Goal: Task Accomplishment & Management: Complete application form

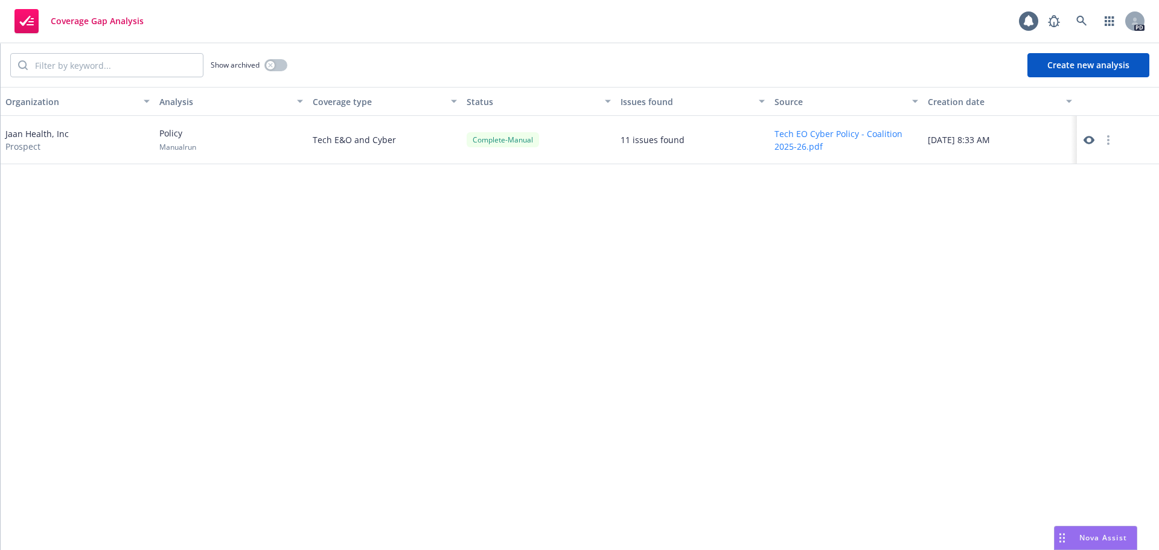
click at [1077, 66] on button "Create new analysis" at bounding box center [1088, 65] width 122 height 24
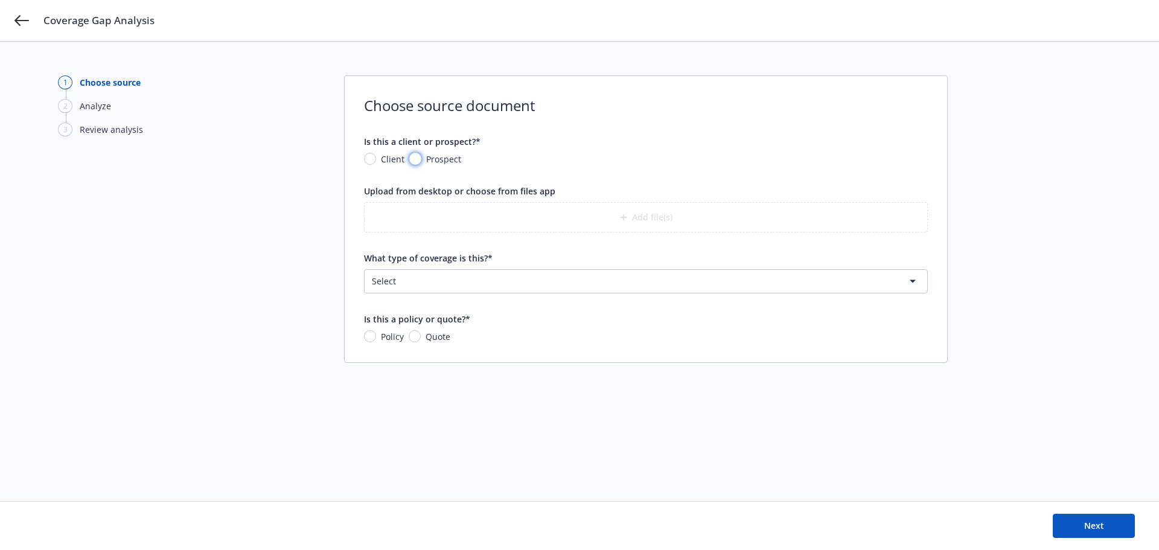
click at [417, 157] on input "Prospect" at bounding box center [415, 159] width 12 height 12
radio input "true"
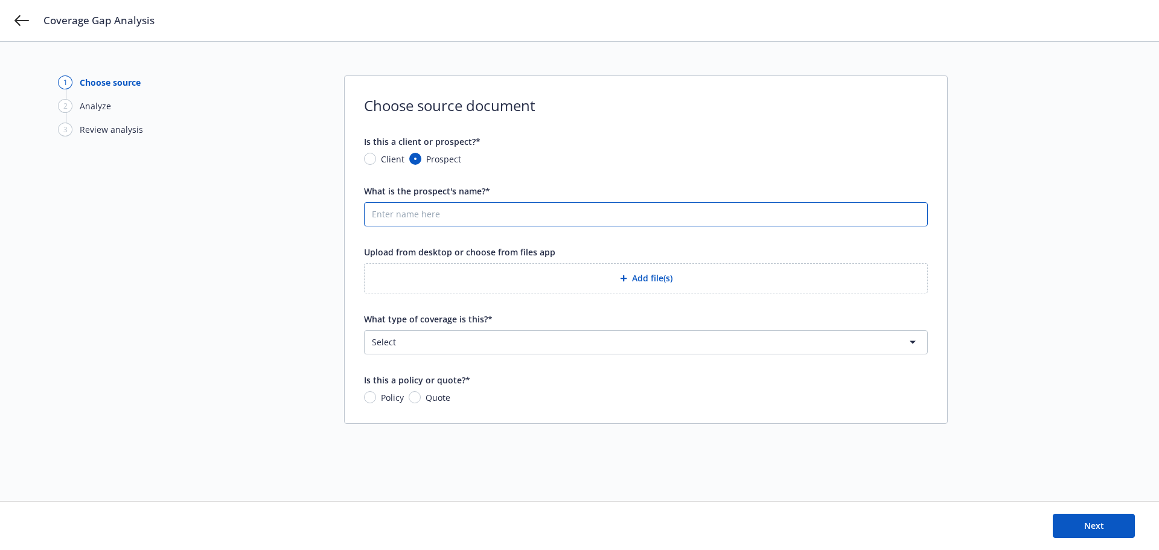
click at [432, 212] on input "What is the prospect's name?*" at bounding box center [646, 214] width 563 height 23
type input "Snorkel AI"
click at [638, 280] on button "Add file(s)" at bounding box center [646, 278] width 564 height 30
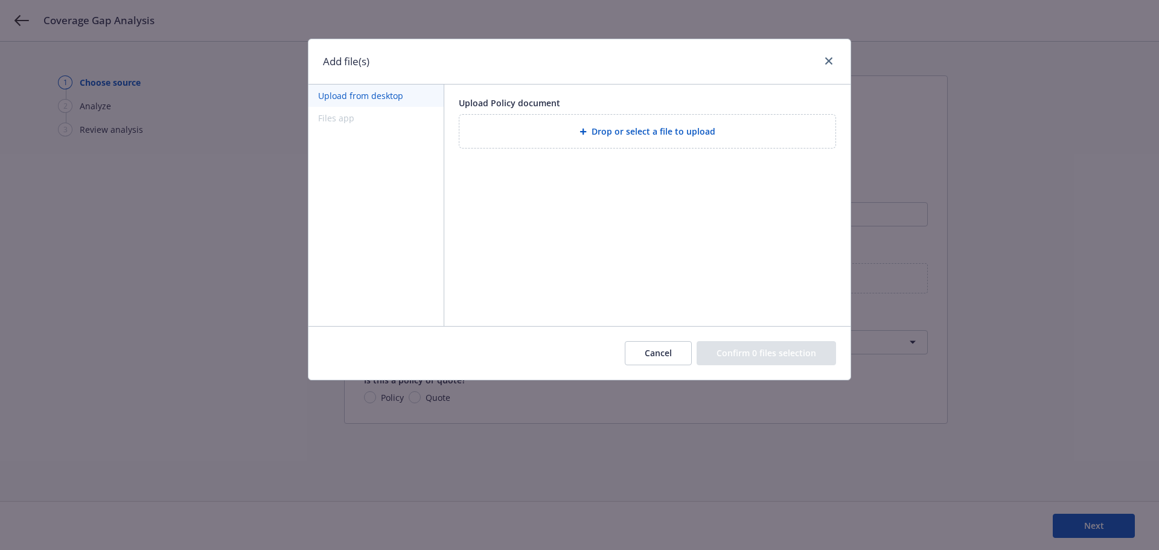
click at [630, 134] on span "Drop or select a file to upload" at bounding box center [653, 131] width 124 height 13
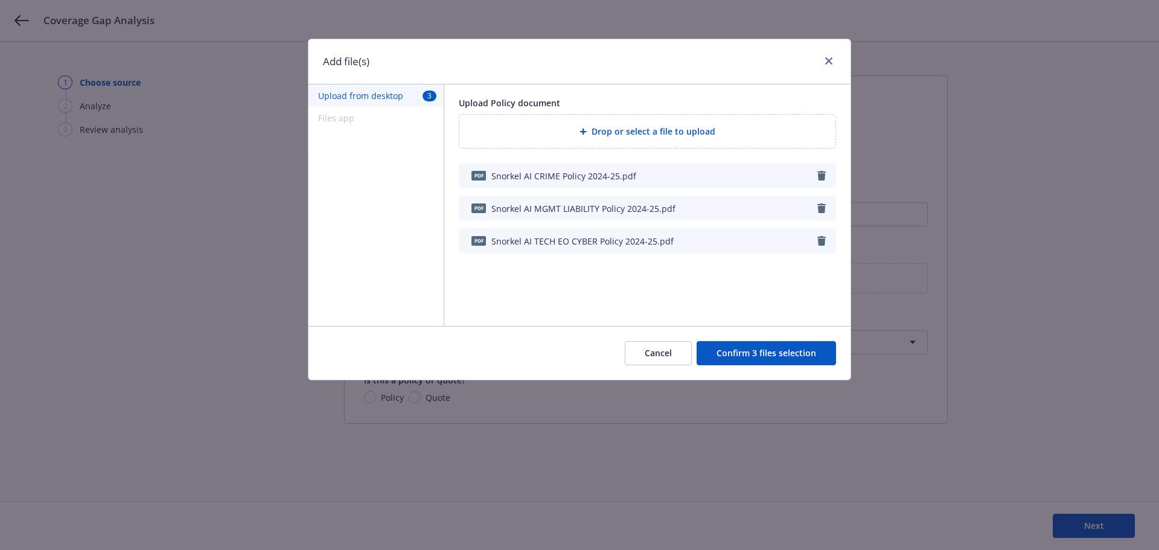
click at [756, 352] on button "Confirm 3 files selection" at bounding box center [766, 353] width 139 height 24
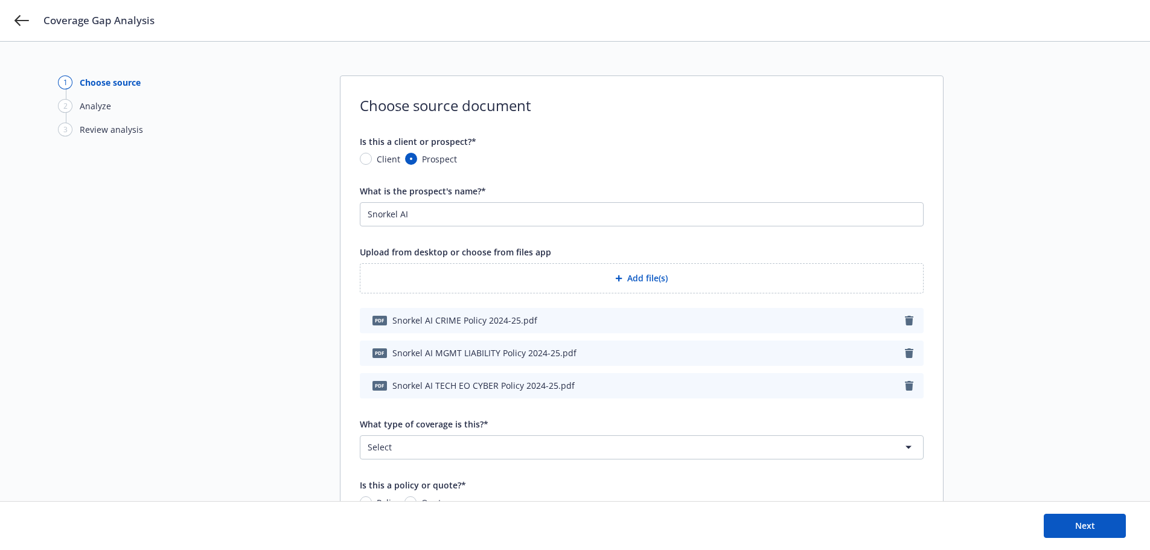
click at [464, 453] on html "Coverage Gap Analysis 1 Choose source 2 Analyze 3 Review analysis Choose source…" at bounding box center [575, 275] width 1150 height 550
click at [290, 368] on html "Coverage Gap Analysis 1 Choose source 2 Analyze 3 Review analysis Choose source…" at bounding box center [579, 275] width 1159 height 550
click at [907, 319] on icon "button" at bounding box center [909, 321] width 8 height 10
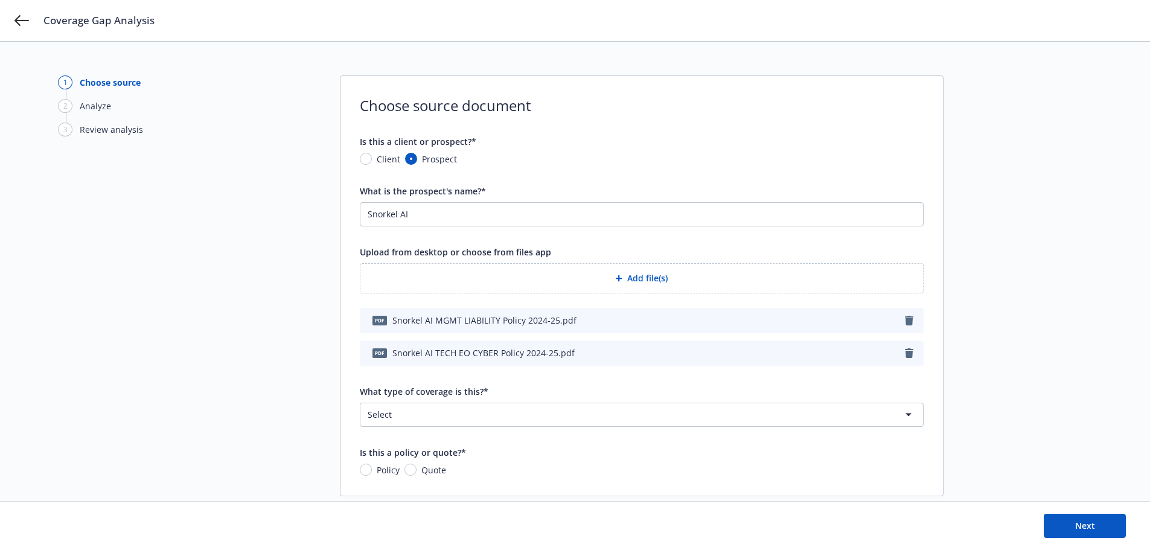
click at [910, 316] on icon "button" at bounding box center [909, 321] width 10 height 10
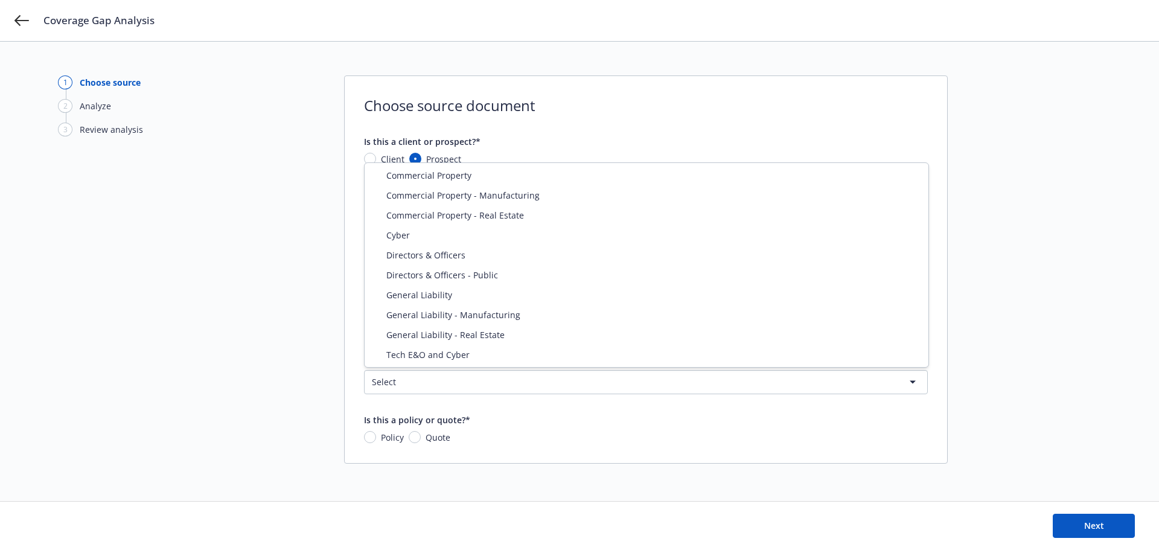
click at [447, 384] on html "Coverage Gap Analysis 1 Choose source 2 Analyze 3 Review analysis Choose source…" at bounding box center [579, 275] width 1159 height 550
select select "ERRORS_AND_OMISSIONS"
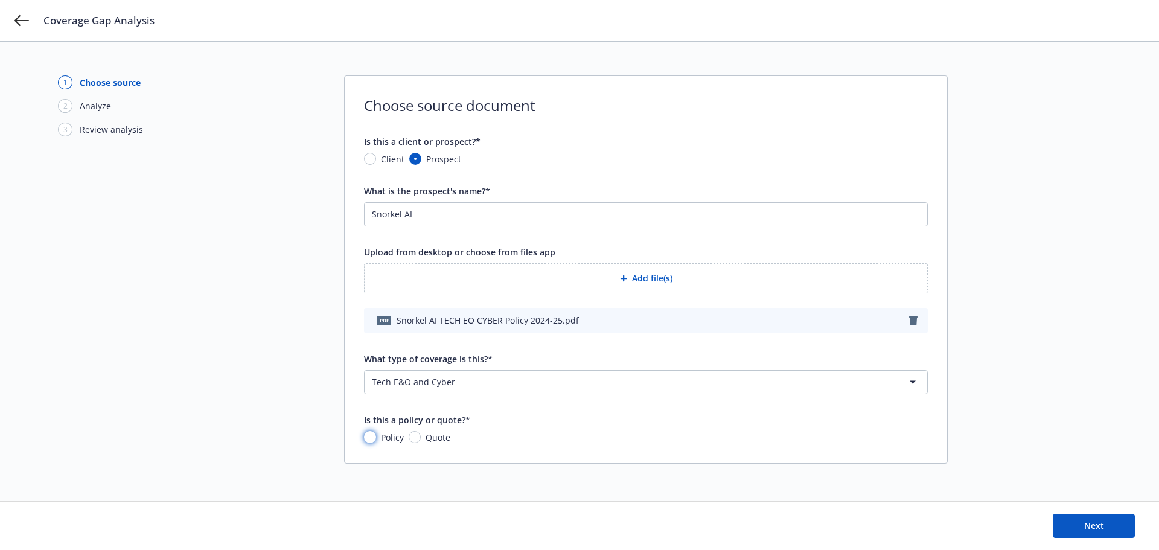
click at [371, 435] on input "Policy" at bounding box center [370, 437] width 12 height 12
radio input "true"
click at [1082, 521] on button "Next" at bounding box center [1094, 526] width 82 height 24
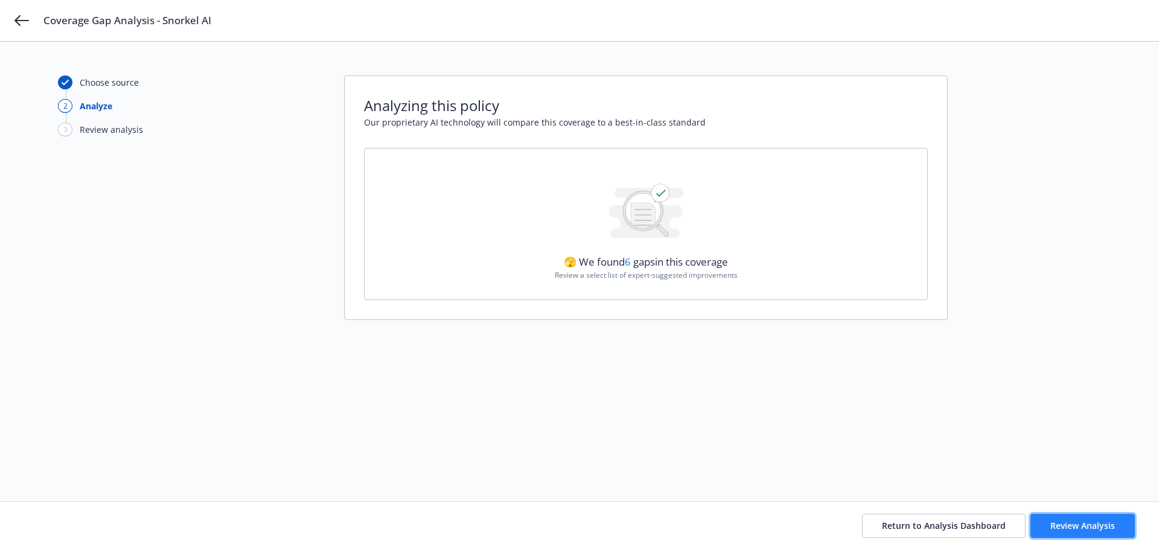
click at [1082, 523] on span "Review Analysis" at bounding box center [1082, 525] width 65 height 11
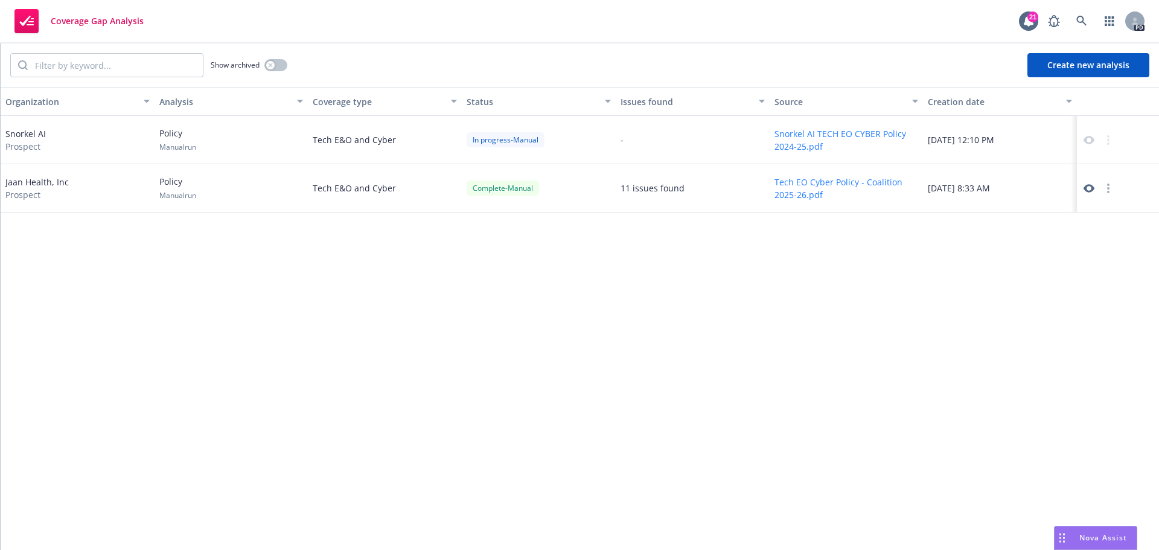
click at [1080, 64] on button "Create new analysis" at bounding box center [1088, 65] width 122 height 24
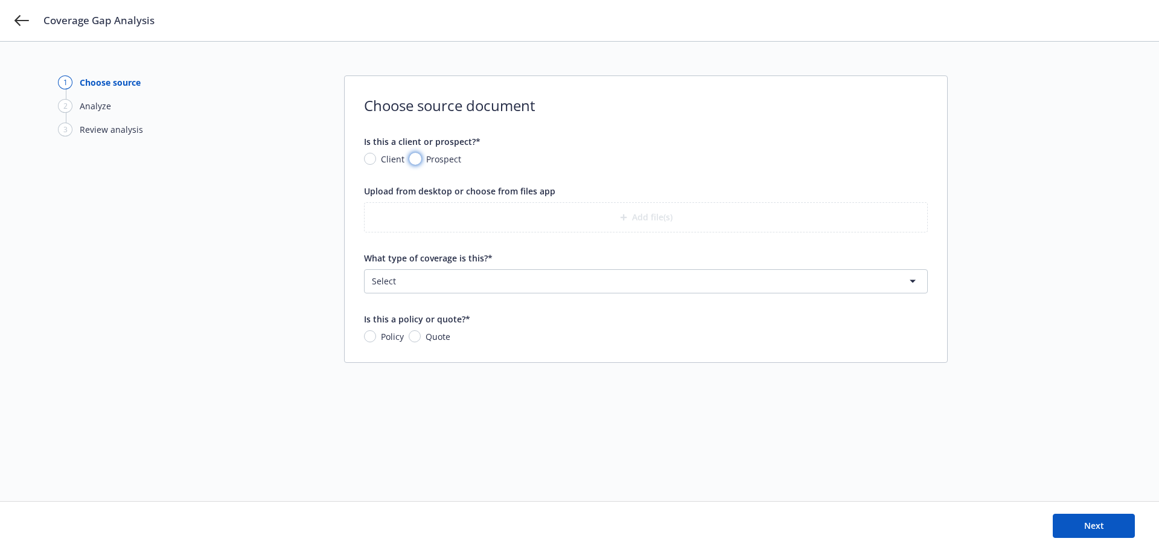
click at [414, 159] on input "Prospect" at bounding box center [415, 159] width 12 height 12
radio input "true"
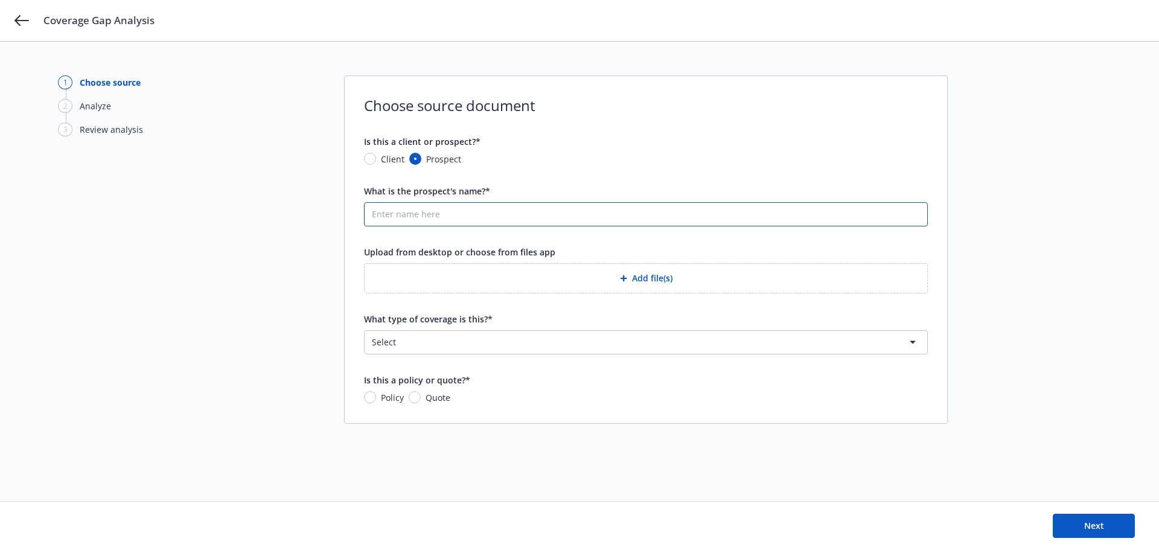
click at [416, 223] on input "What is the prospect's name?*" at bounding box center [646, 214] width 563 height 23
type input "Snorkel AI"
click at [636, 271] on button "Add file(s)" at bounding box center [646, 278] width 564 height 30
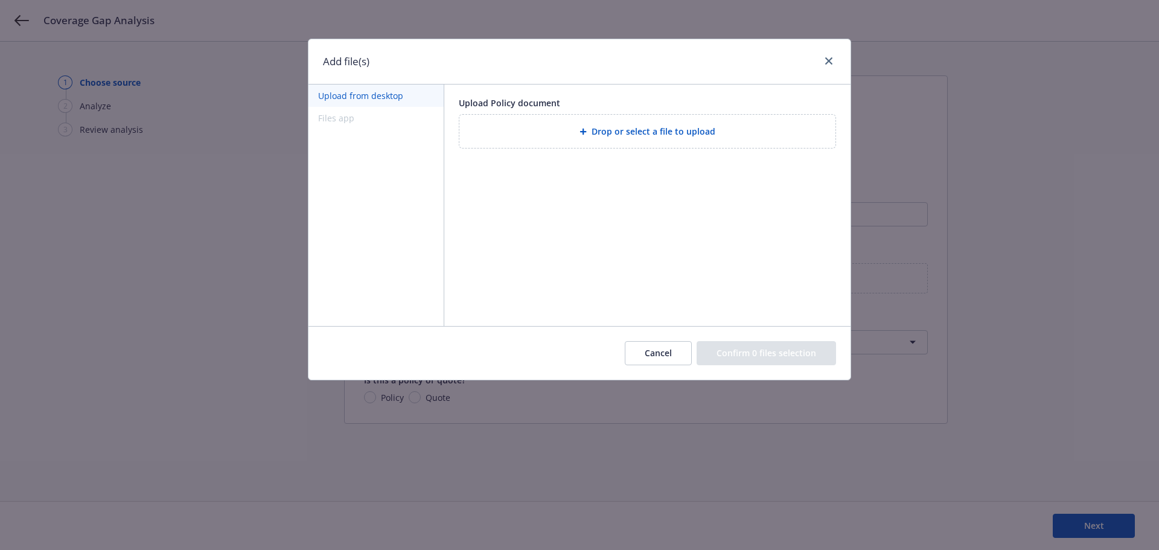
click at [612, 130] on span "Drop or select a file to upload" at bounding box center [653, 131] width 124 height 13
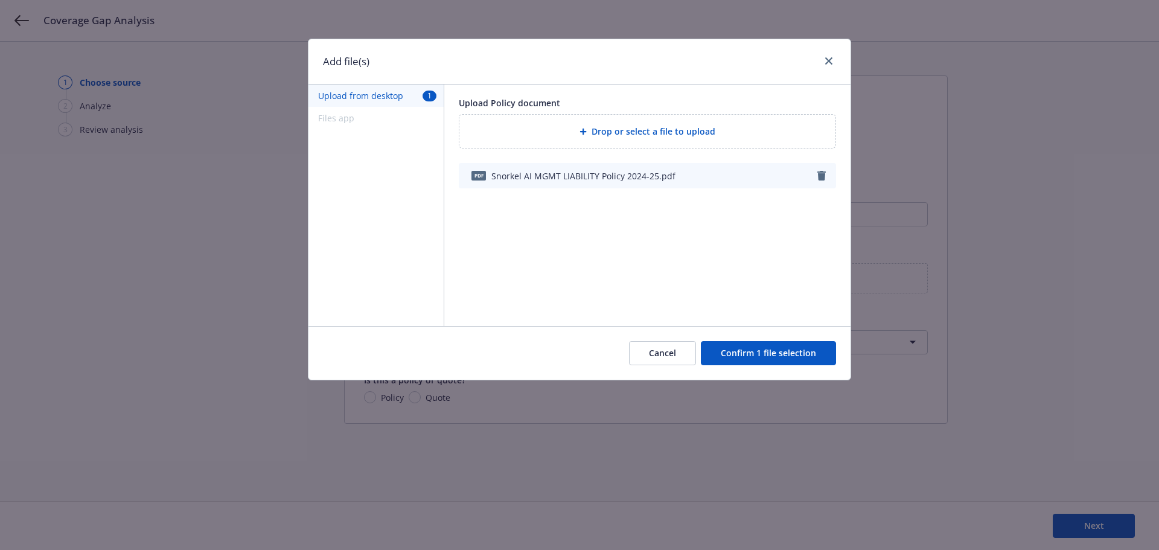
click at [730, 349] on button "Confirm 1 file selection" at bounding box center [768, 353] width 135 height 24
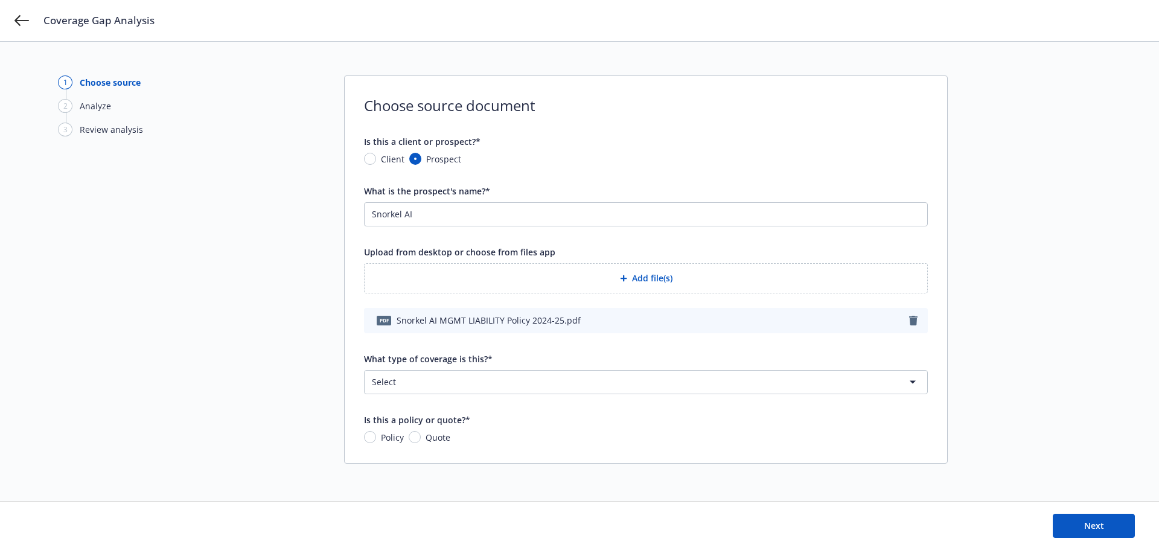
click at [452, 382] on html "Coverage Gap Analysis 1 Choose source 2 Analyze 3 Review analysis Choose source…" at bounding box center [579, 275] width 1159 height 550
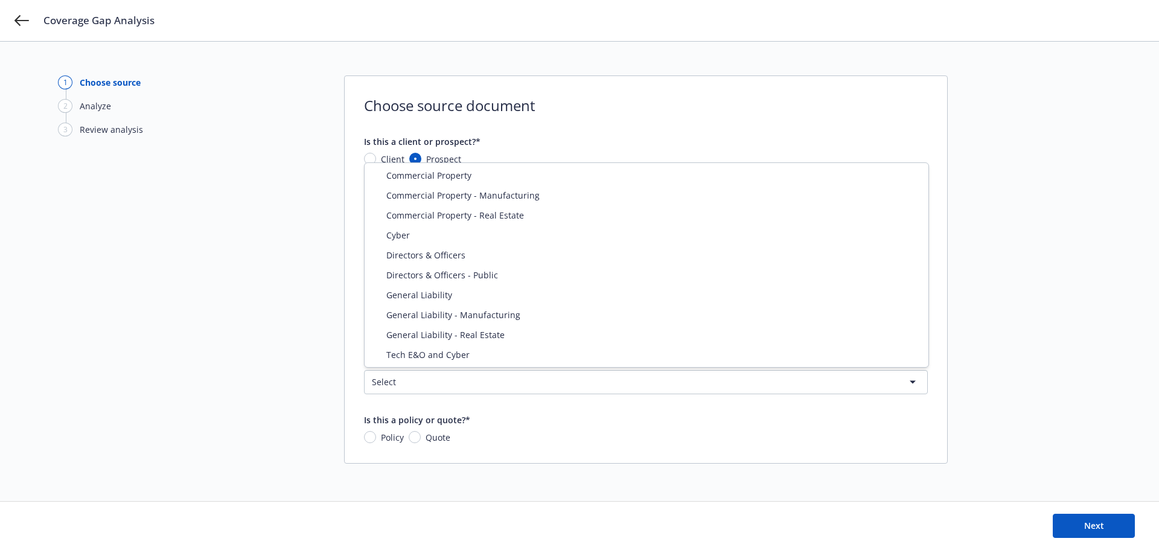
select select "DIRECTORS_AND_OFFICERS"
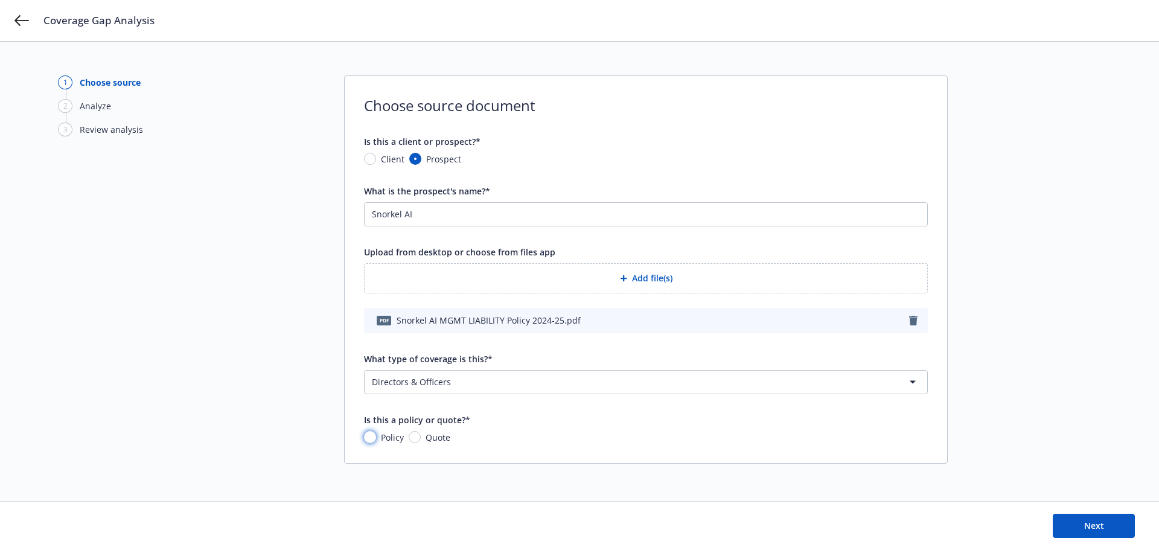
click at [370, 439] on input "Policy" at bounding box center [370, 437] width 12 height 12
radio input "true"
click at [1117, 529] on button "Next" at bounding box center [1094, 526] width 82 height 24
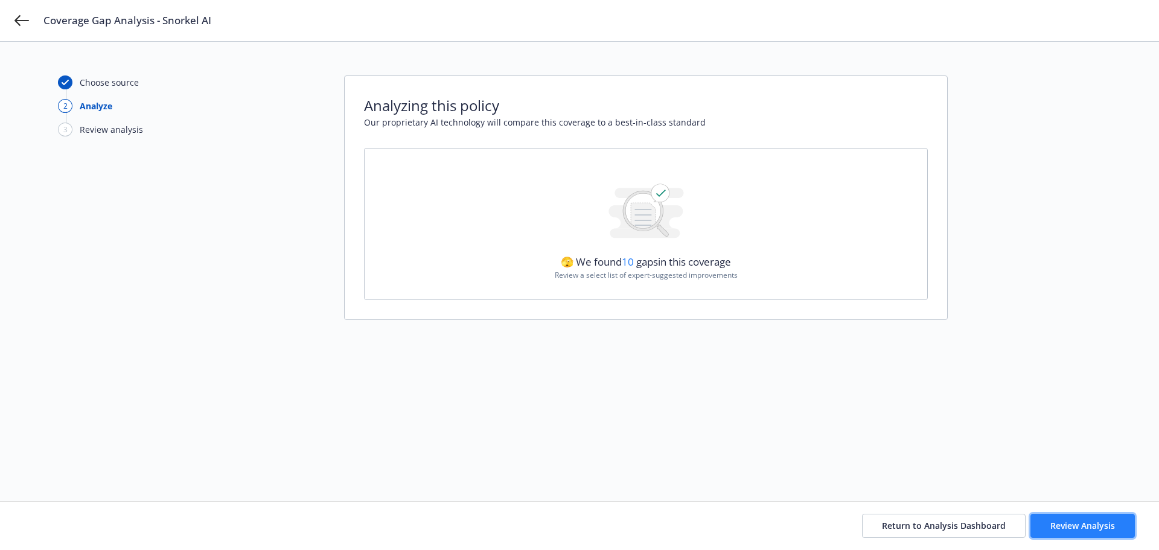
click at [1051, 520] on span "Review Analysis" at bounding box center [1082, 525] width 65 height 11
